Goal: Task Accomplishment & Management: Manage account settings

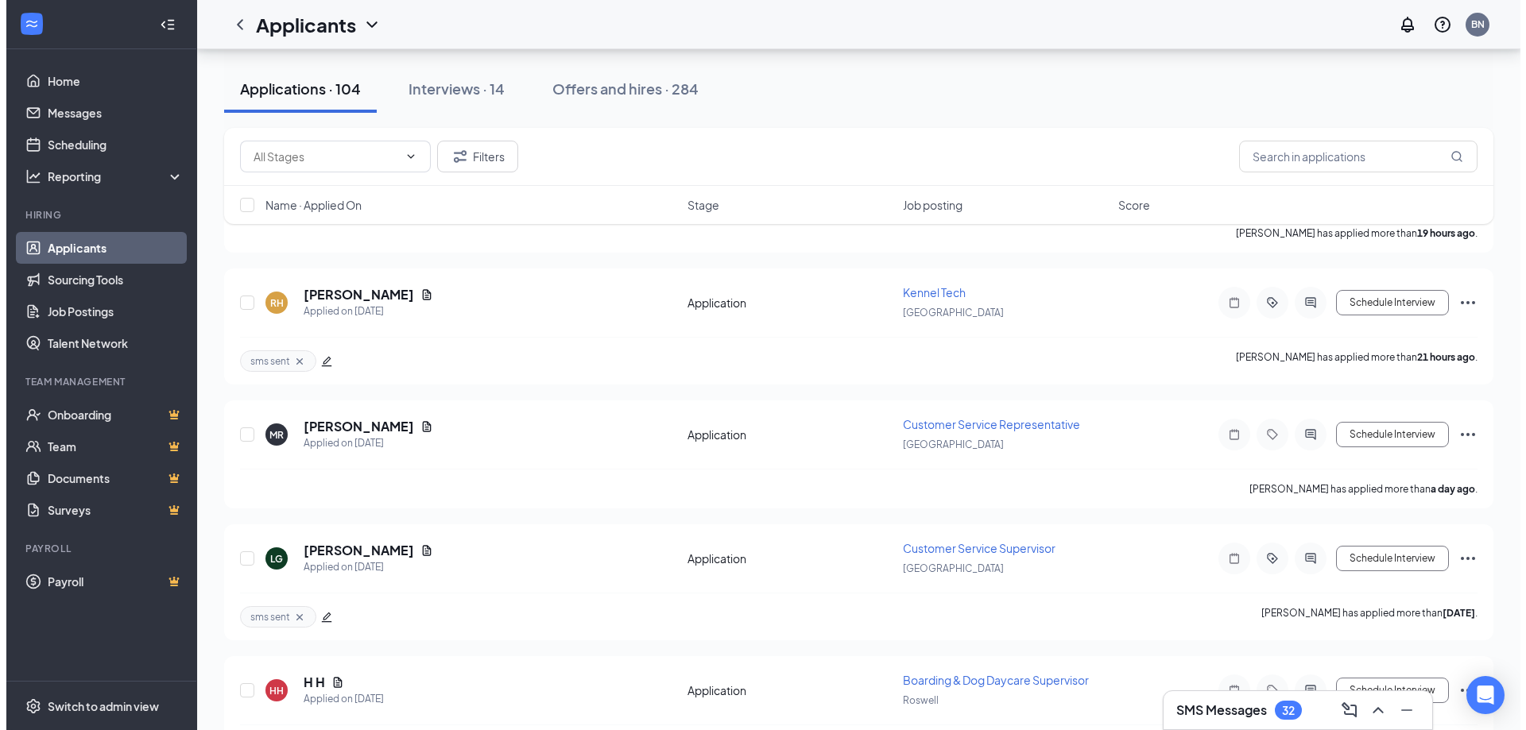
scroll to position [318, 0]
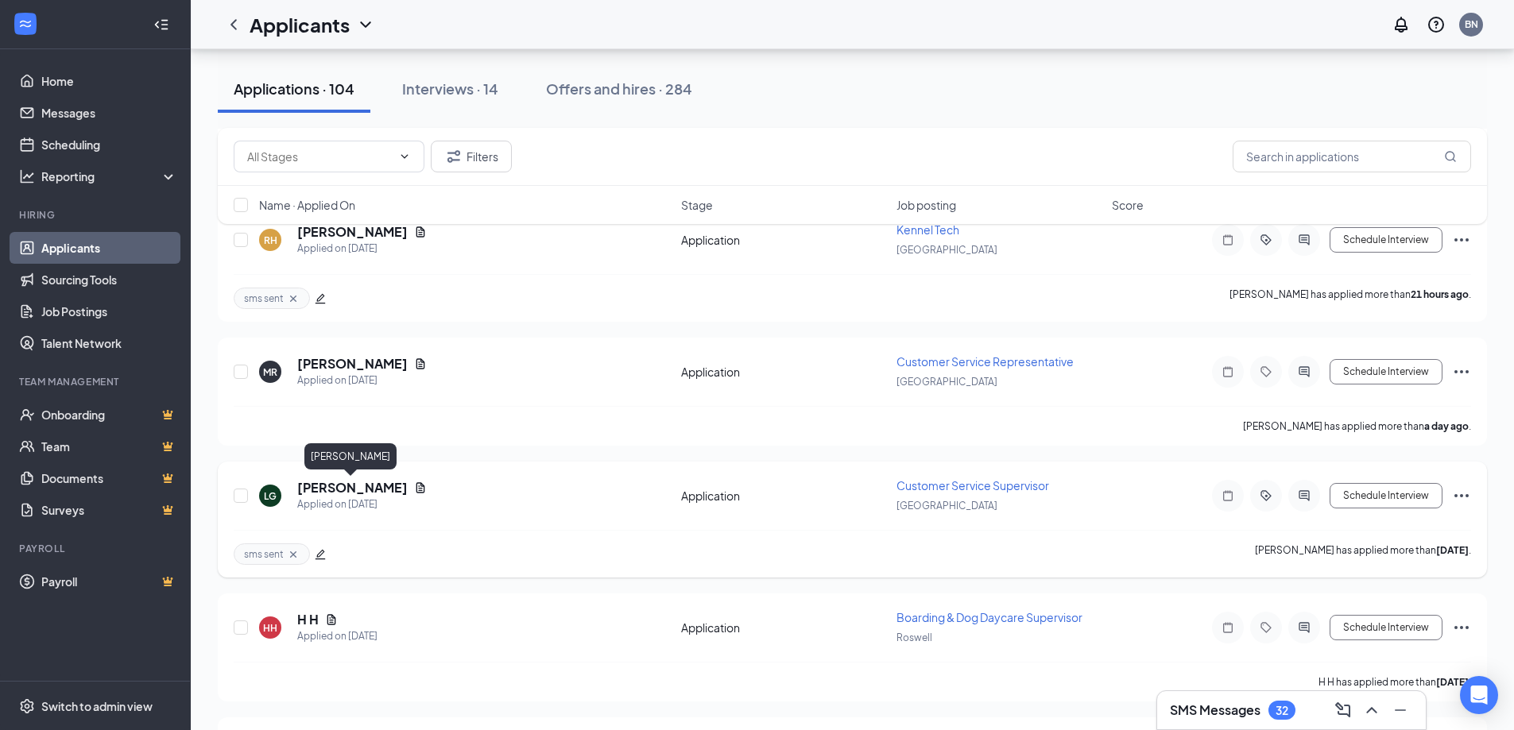
click at [370, 488] on h5 "[PERSON_NAME]" at bounding box center [352, 487] width 110 height 17
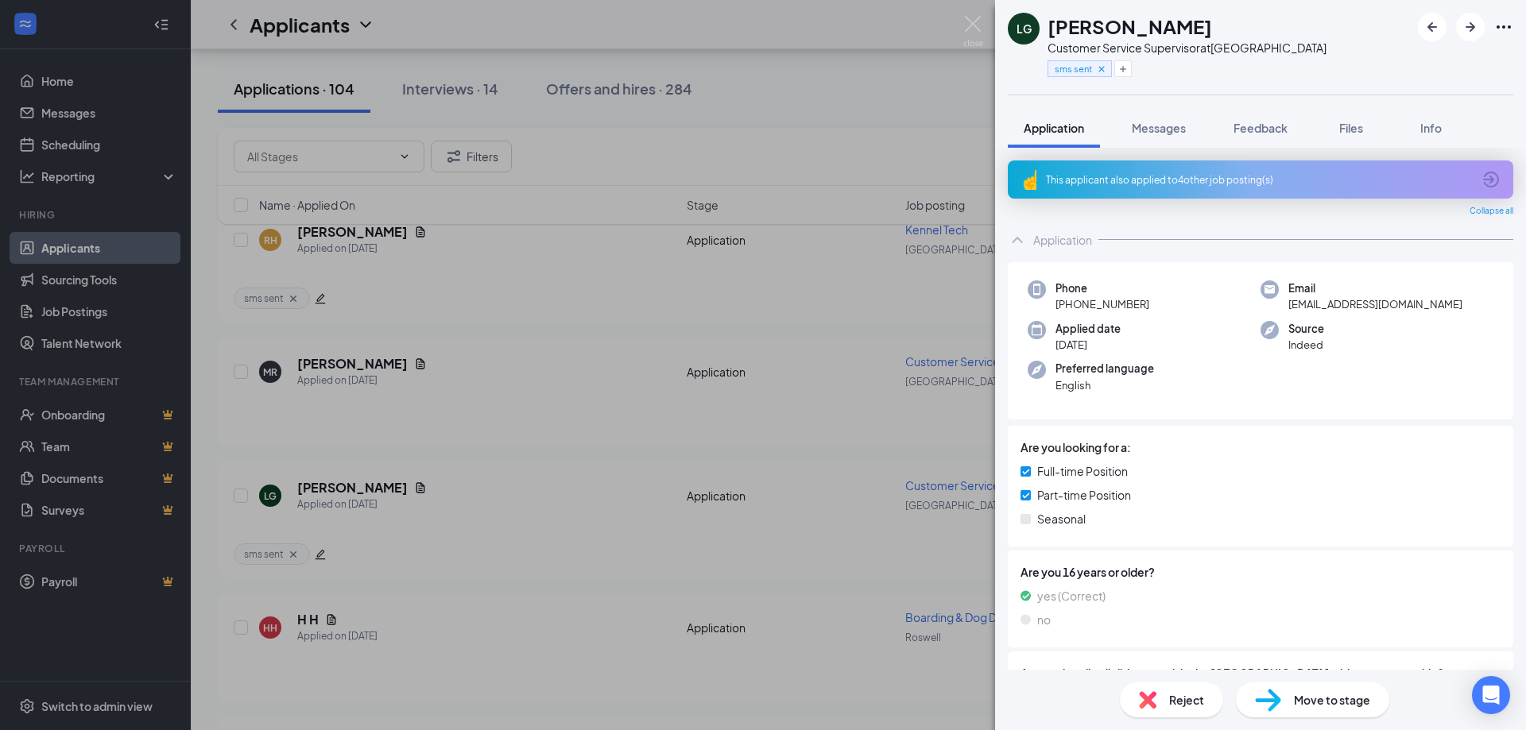
click at [1229, 184] on div "This applicant also applied to 4 other job posting(s)" at bounding box center [1259, 180] width 426 height 14
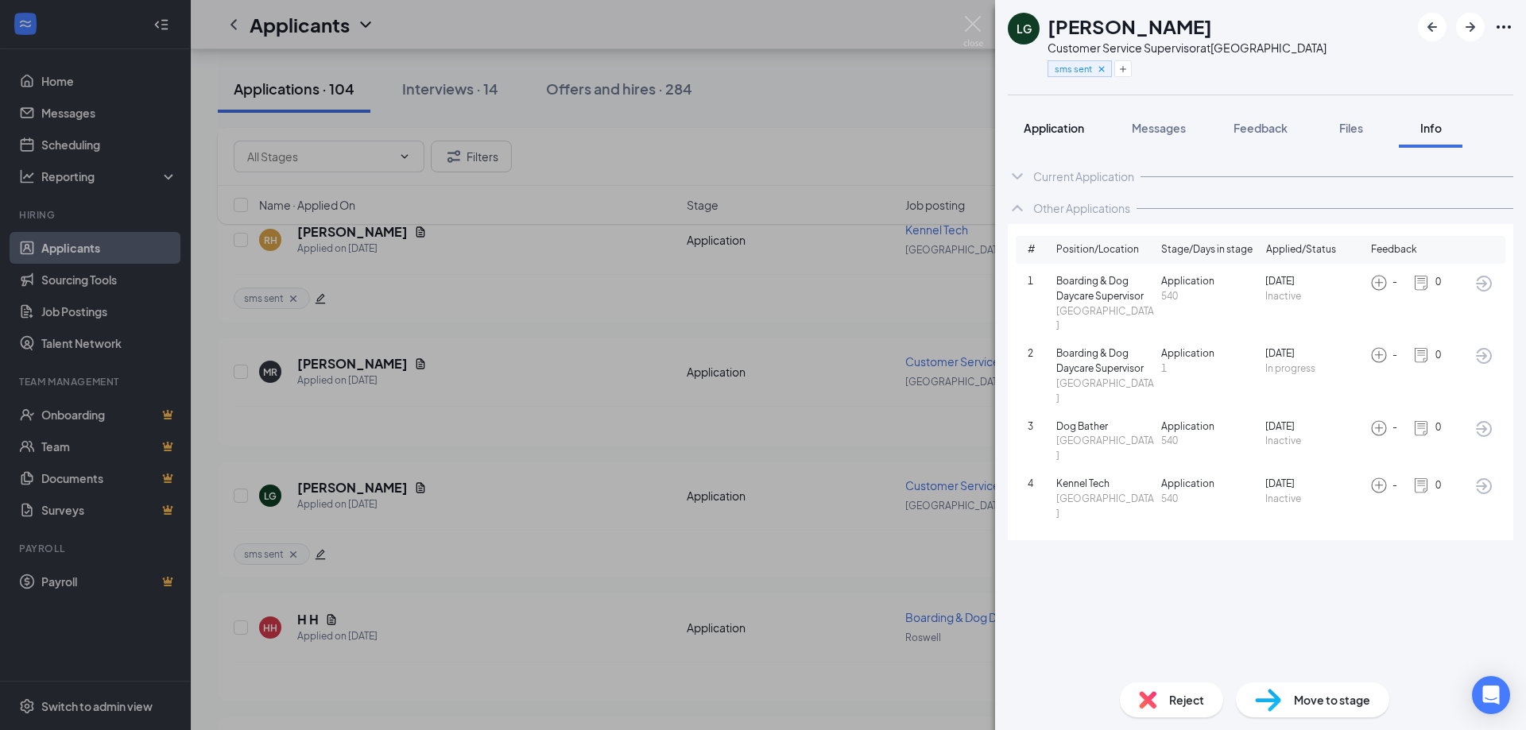
click at [1064, 133] on span "Application" at bounding box center [1053, 128] width 60 height 14
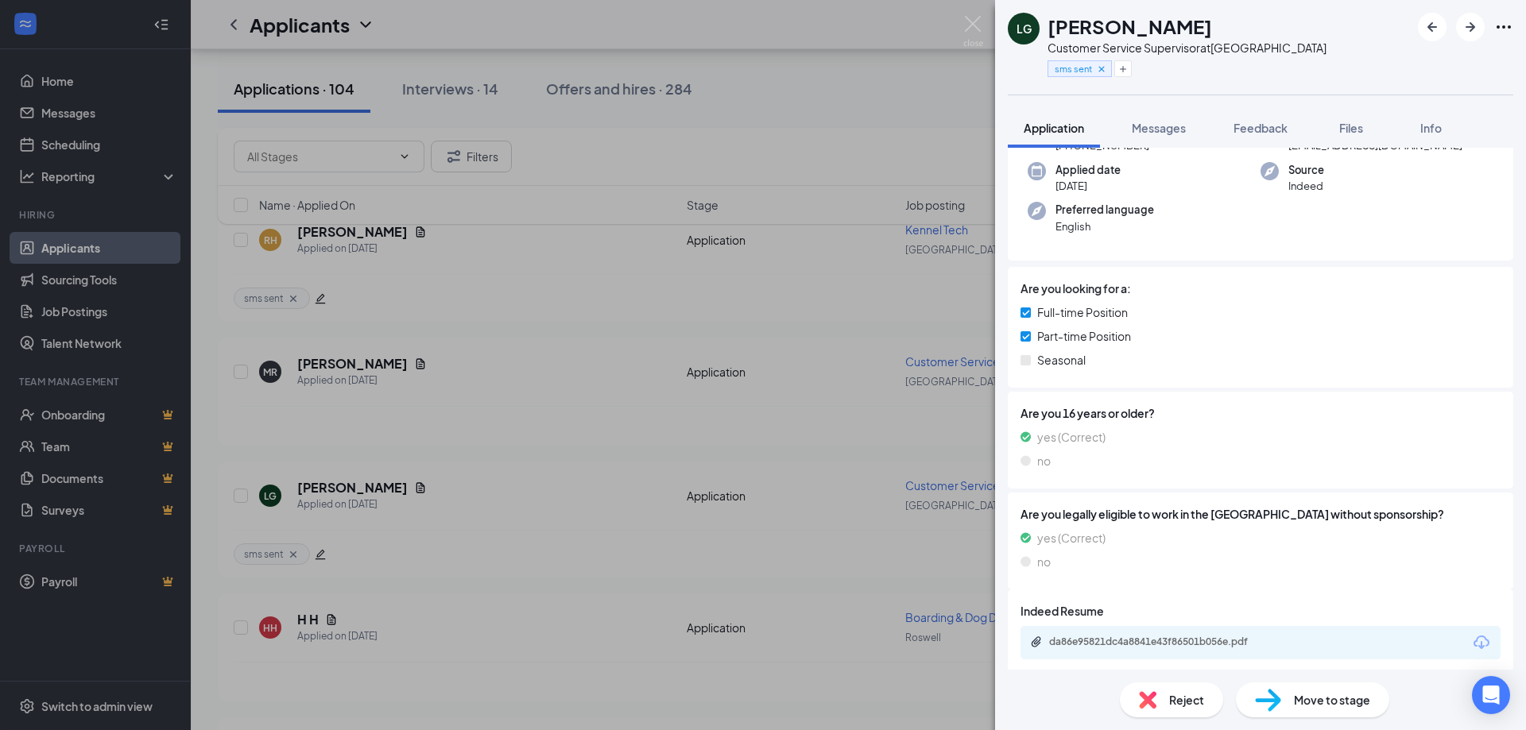
scroll to position [168, 0]
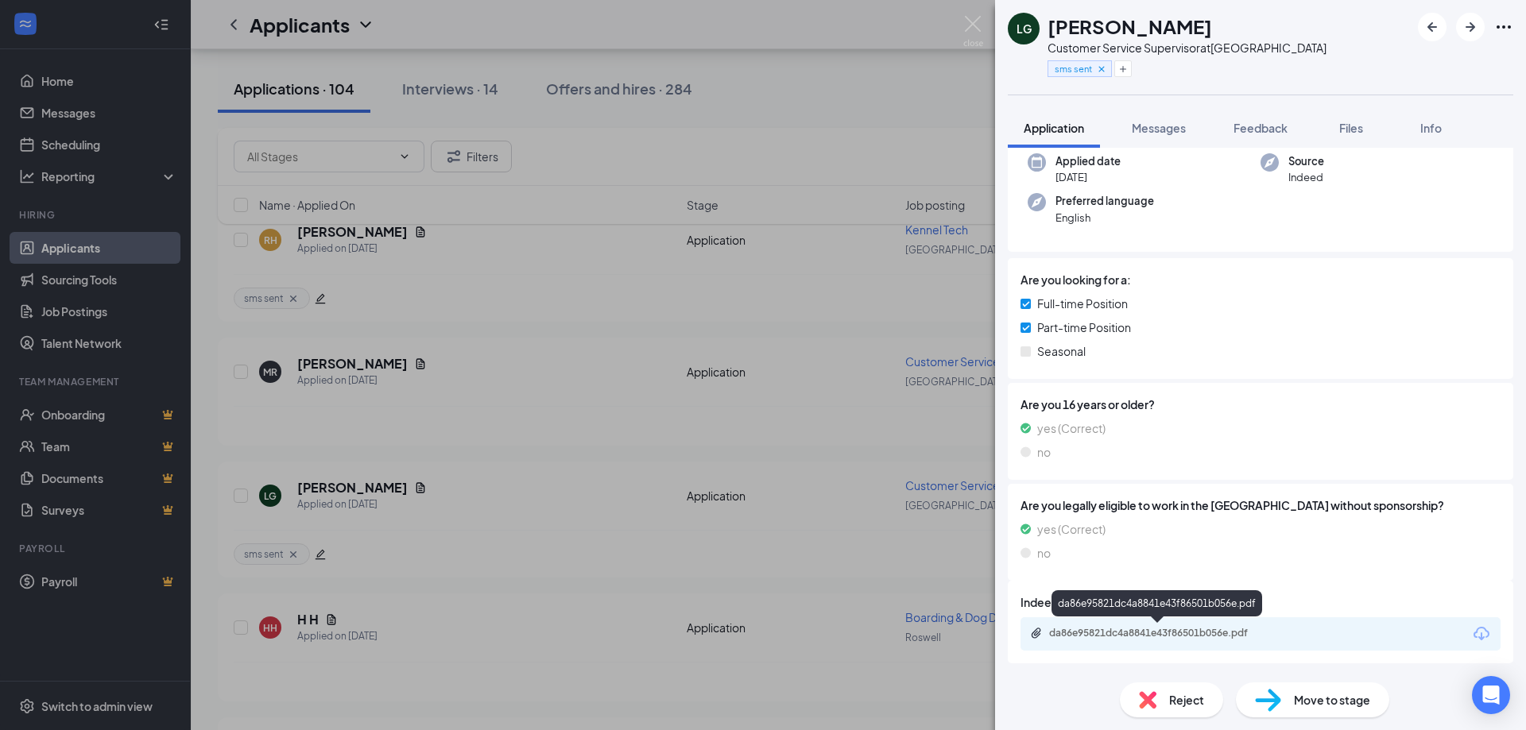
click at [1209, 637] on div "da86e95821dc4a8841e43f86501b056e.pdf" at bounding box center [1160, 633] width 222 height 13
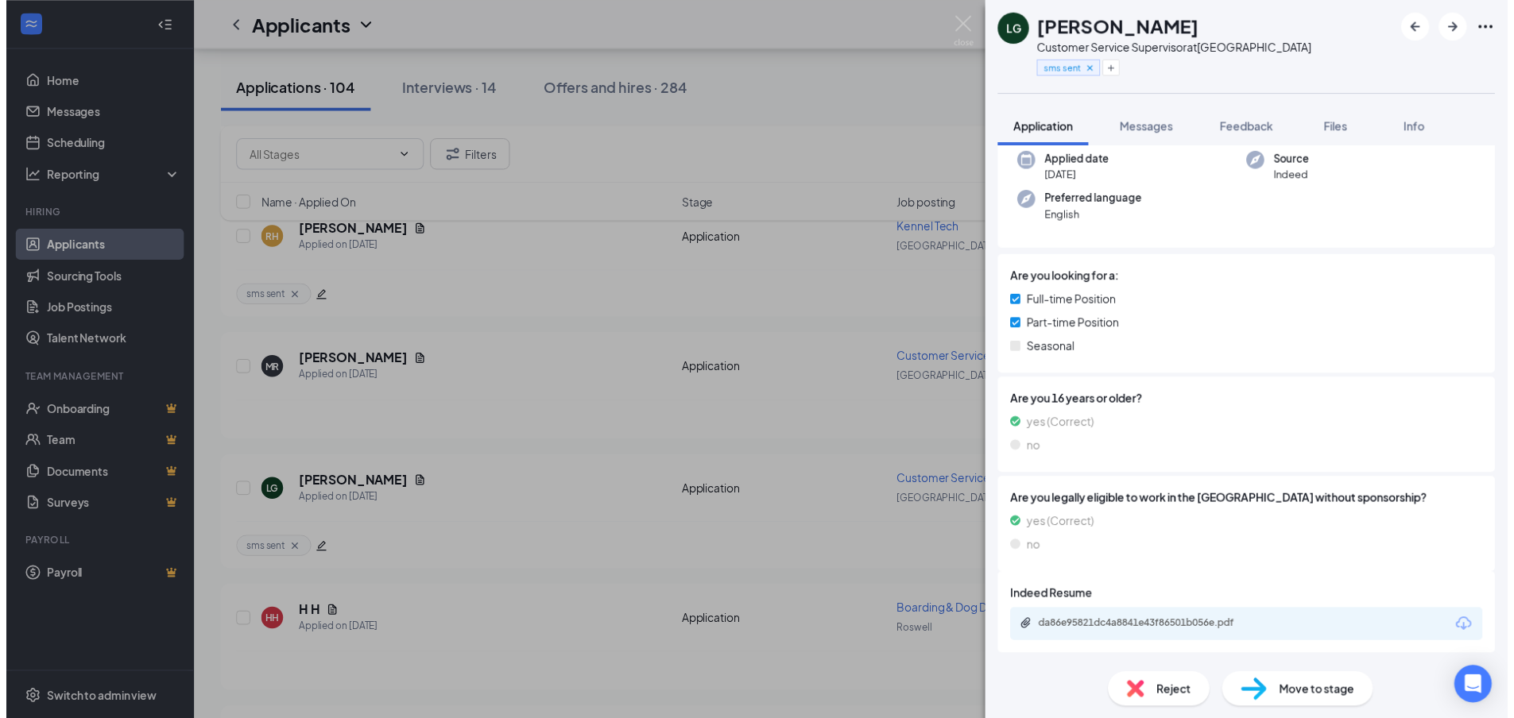
scroll to position [162, 0]
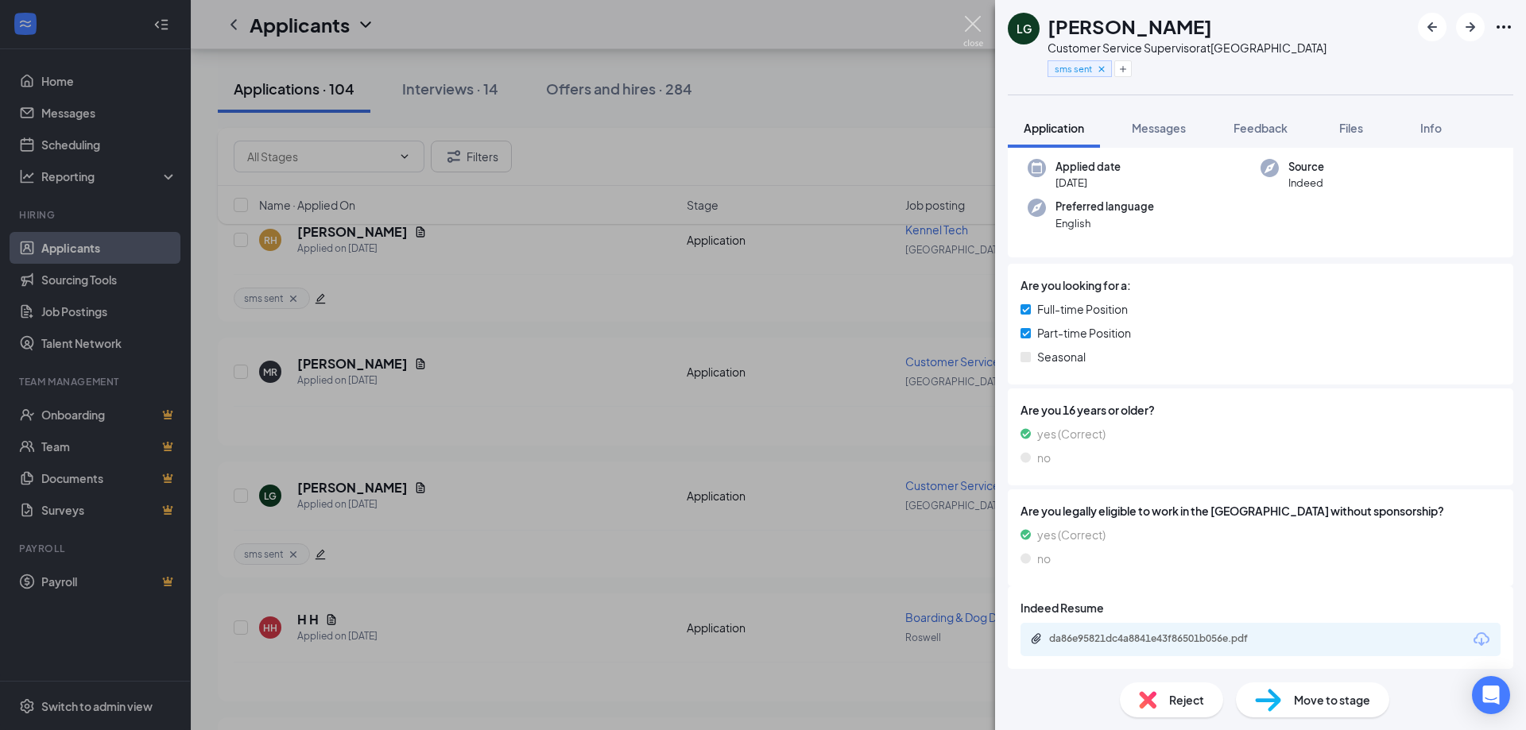
click at [976, 25] on img at bounding box center [973, 31] width 20 height 31
